Goal: Information Seeking & Learning: Learn about a topic

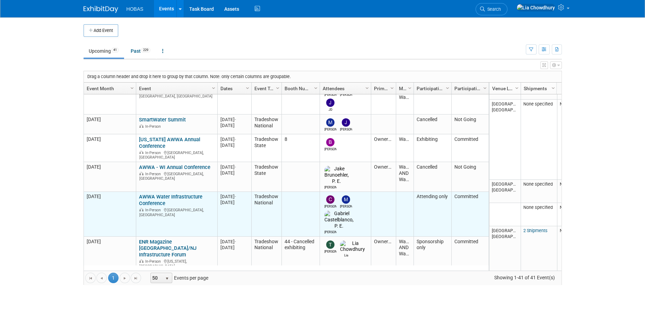
scroll to position [246, 0]
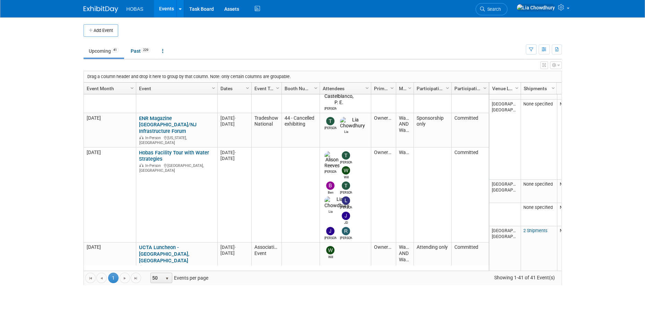
click at [172, 308] on link "***WEFTEC 2025 - [GEOGRAPHIC_DATA]" at bounding box center [169, 314] width 60 height 13
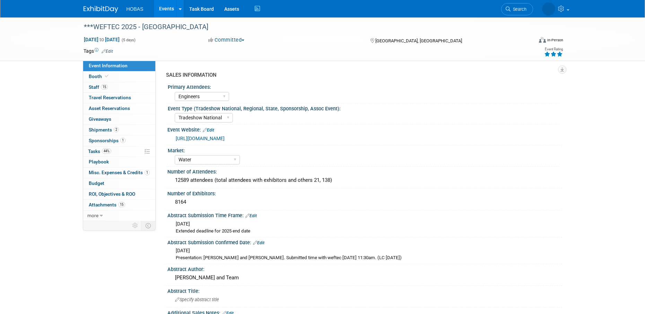
select select "Engineers"
select select "Tradeshow National"
select select "Water"
select select "Exhibiting and Sponsoring"
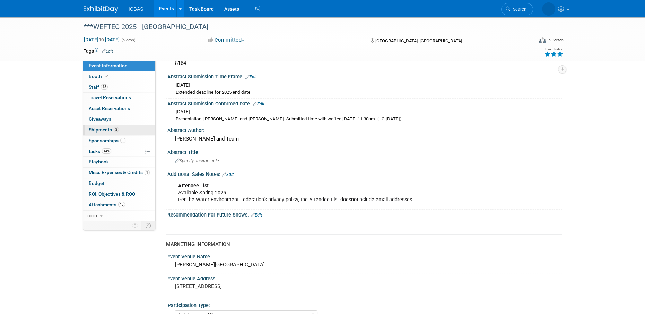
scroll to position [104, 0]
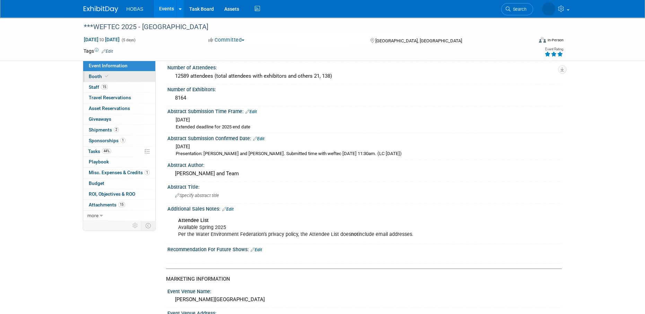
click at [94, 74] on span "Booth" at bounding box center [99, 76] width 21 height 6
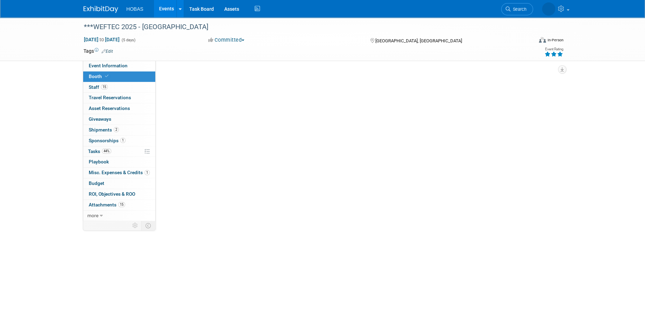
scroll to position [0, 0]
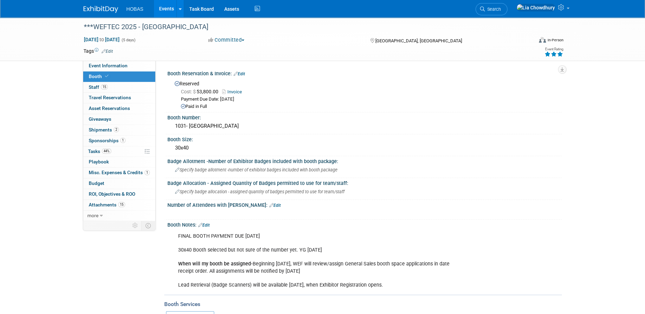
click at [240, 90] on link "Invoice" at bounding box center [233, 91] width 23 height 5
click at [105, 138] on span "Sponsorships 1" at bounding box center [107, 141] width 37 height 6
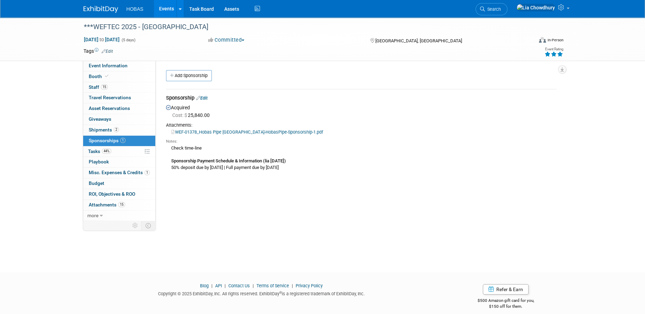
click at [206, 132] on link "WEF-01378_Hobas Pipe USA__2025-HobasPipe-Sponsorship-1.pdf" at bounding box center [247, 131] width 152 height 5
click at [107, 60] on div "***WEFTEC 2025 - Chicago Sep 27, 2025 to Oct 1, 2025 (5 days) Sep 27, 2025 to O…" at bounding box center [322, 38] width 489 height 43
click at [112, 65] on span "Event Information" at bounding box center [108, 66] width 39 height 6
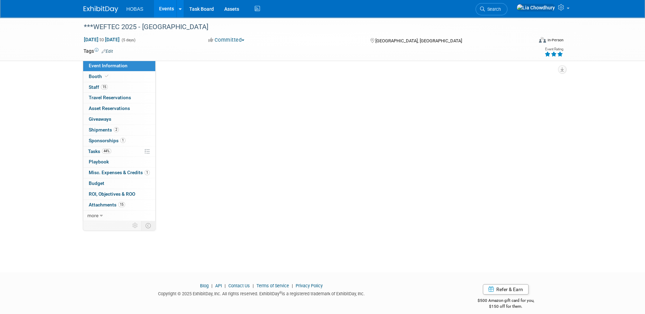
select select "Engineers"
select select "Tradeshow National"
select select "Water"
select select "Exhibiting and Sponsoring"
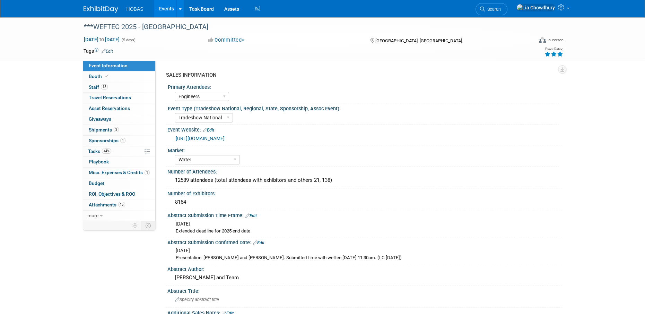
click at [210, 141] on div "[URL][DOMAIN_NAME]" at bounding box center [366, 138] width 381 height 8
click at [213, 137] on link "[URL][DOMAIN_NAME]" at bounding box center [200, 139] width 49 height 6
